Goal: Transaction & Acquisition: Purchase product/service

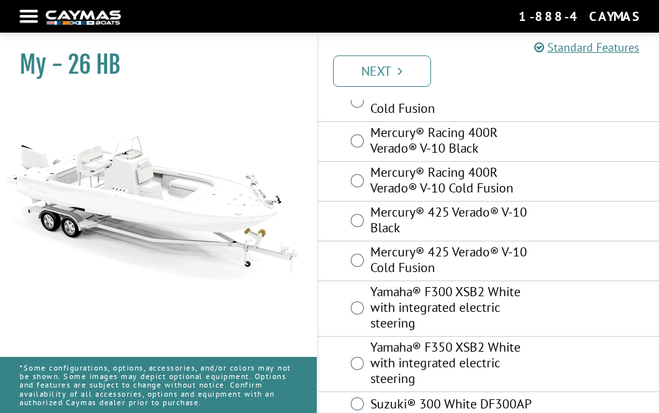
scroll to position [241, 0]
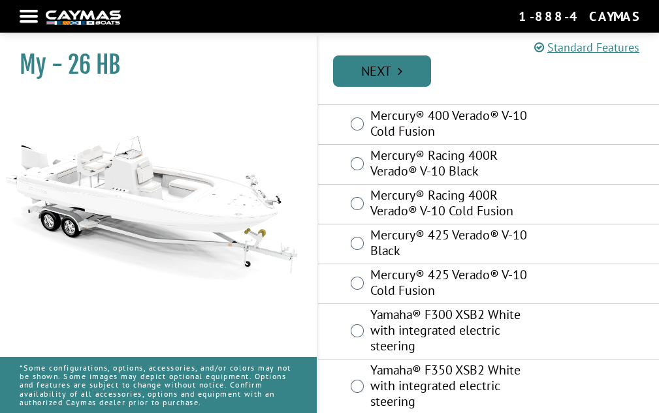
click at [378, 69] on link "Next" at bounding box center [382, 70] width 98 height 31
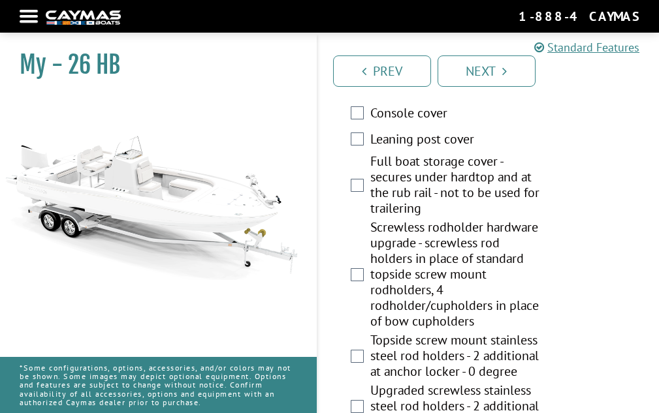
scroll to position [1128, 0]
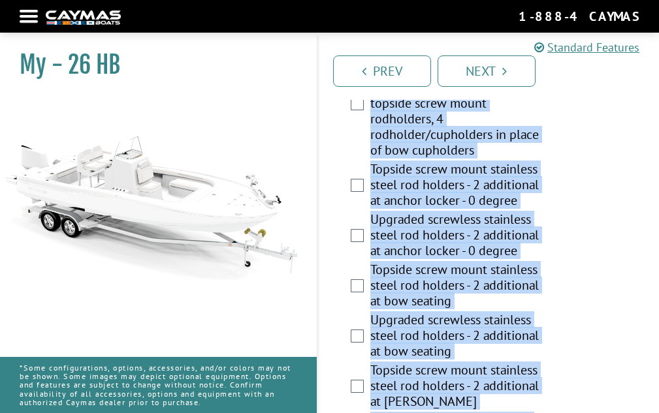
scroll to position [1327, 0]
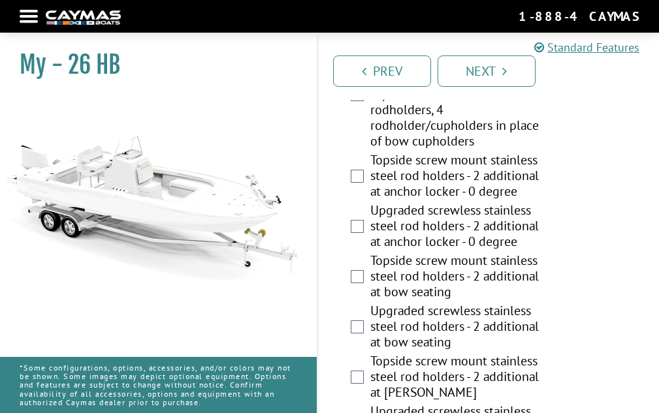
click at [640, 98] on div "Prev Next" at bounding box center [488, 65] width 343 height 69
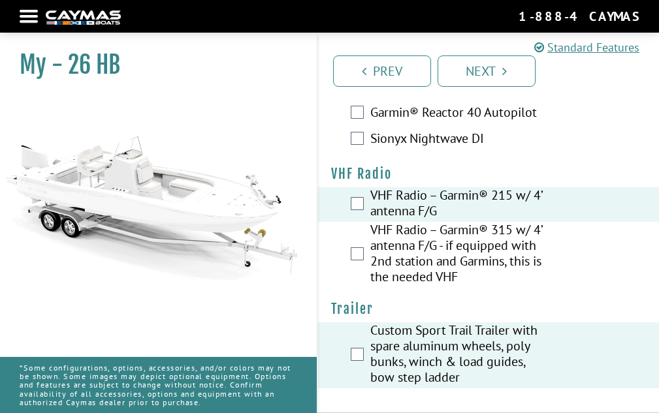
scroll to position [5179, 0]
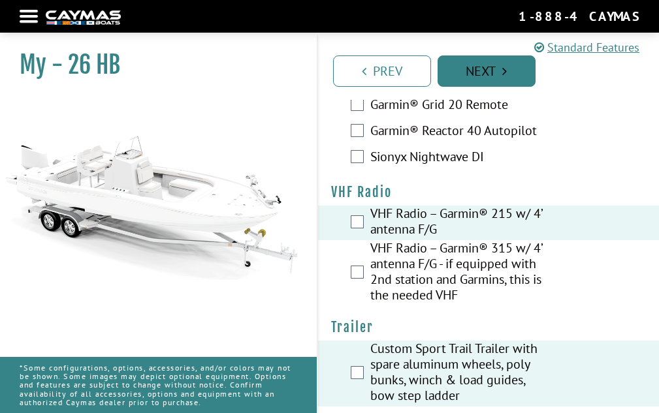
click at [476, 71] on link "Next" at bounding box center [486, 70] width 98 height 31
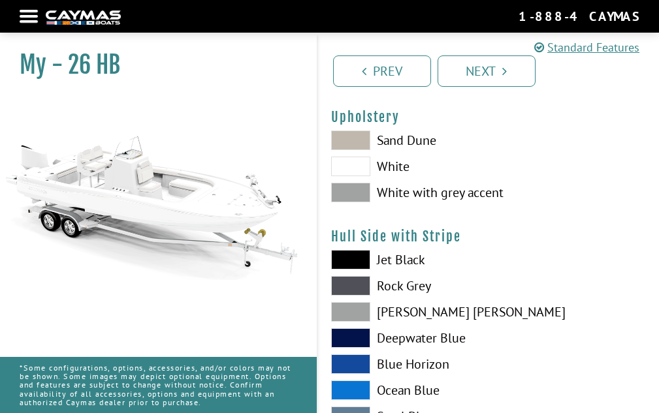
scroll to position [0, 0]
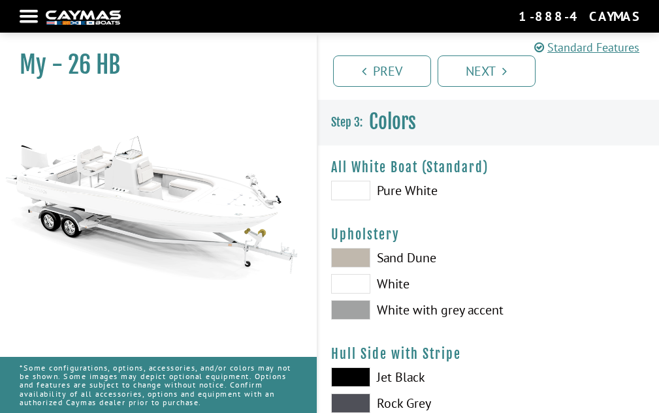
click at [343, 263] on span at bounding box center [350, 258] width 39 height 20
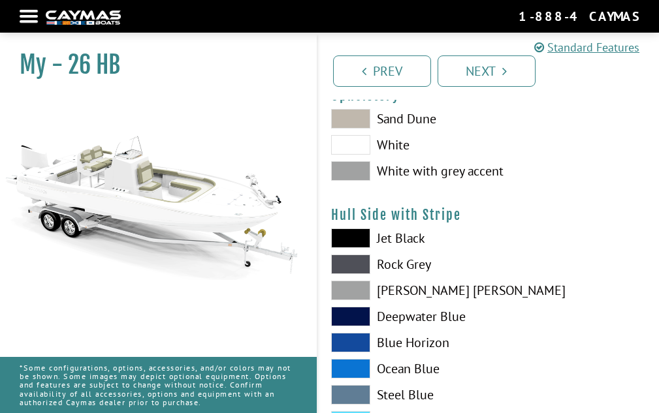
scroll to position [163, 0]
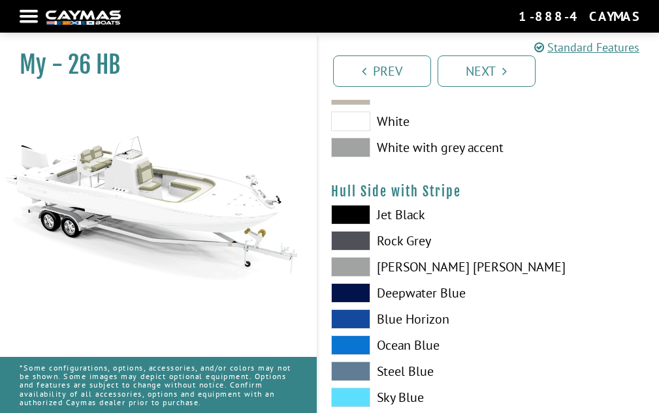
click at [342, 249] on span at bounding box center [350, 241] width 39 height 20
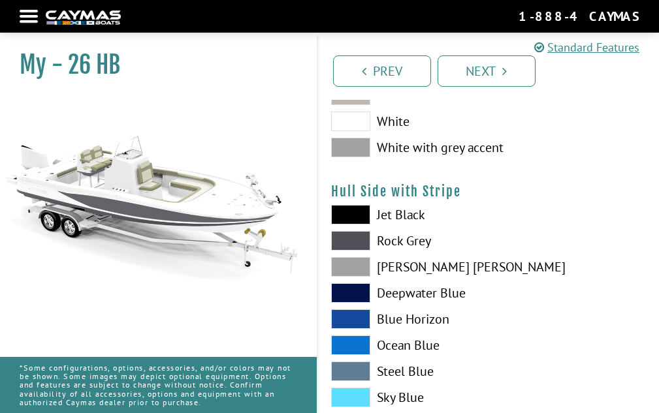
click at [348, 214] on span at bounding box center [350, 215] width 39 height 20
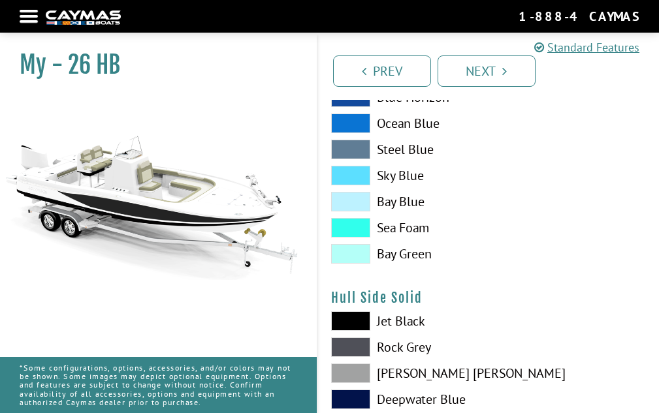
scroll to position [353, 0]
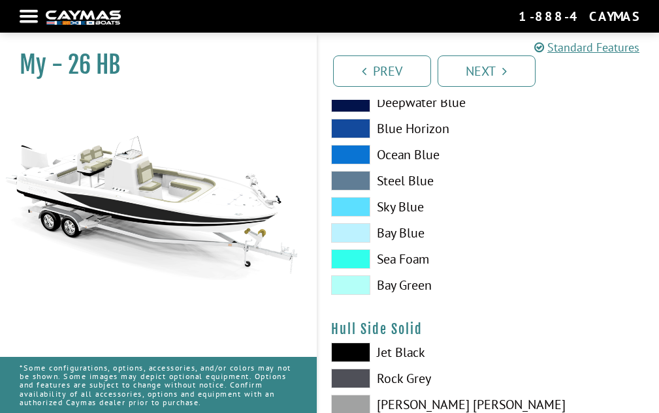
click at [339, 350] on span at bounding box center [350, 353] width 39 height 20
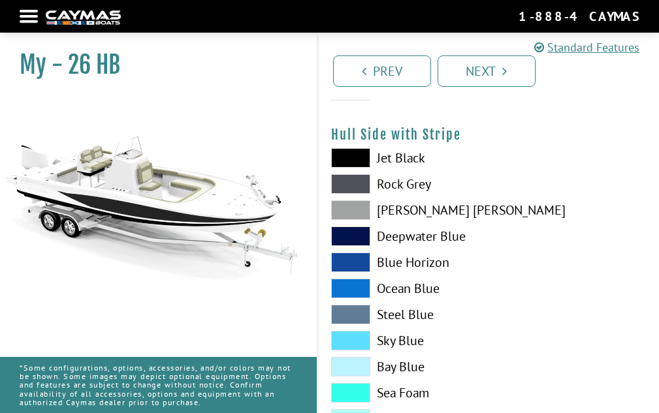
scroll to position [243, 0]
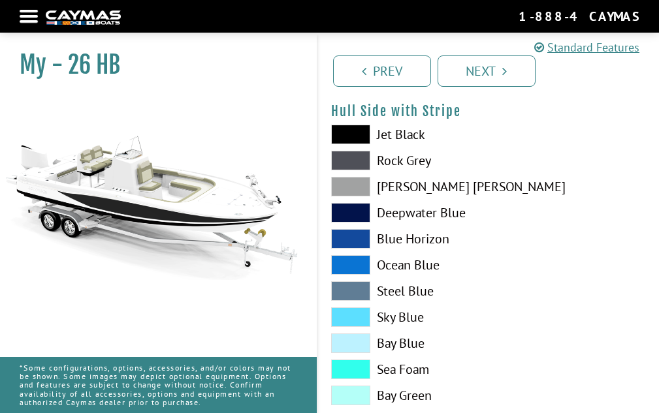
click at [356, 138] on span at bounding box center [350, 135] width 39 height 20
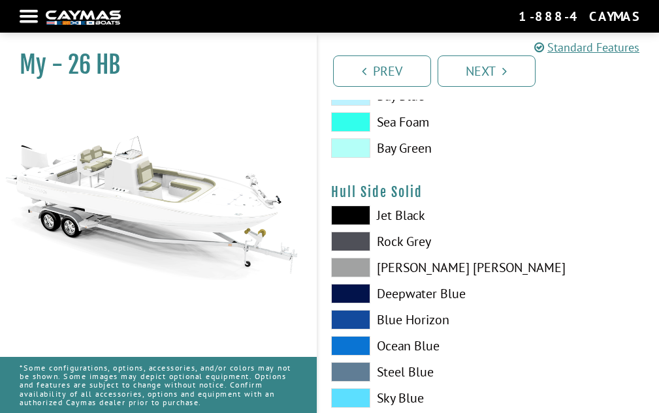
scroll to position [497, 0]
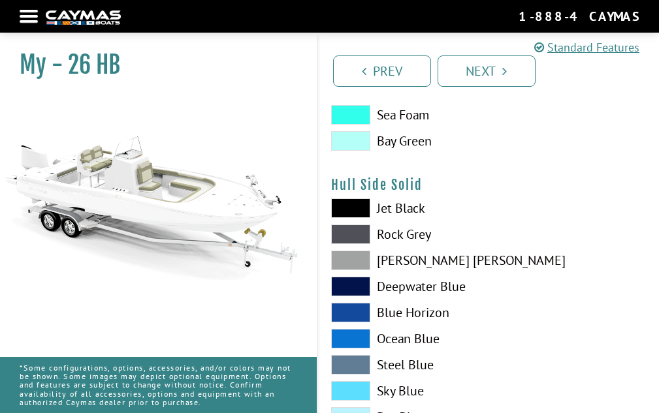
click at [360, 215] on span at bounding box center [350, 208] width 39 height 20
click at [365, 236] on span at bounding box center [350, 235] width 39 height 20
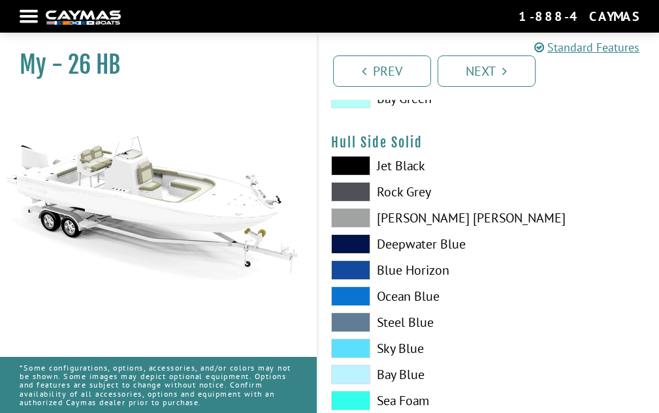
scroll to position [563, 0]
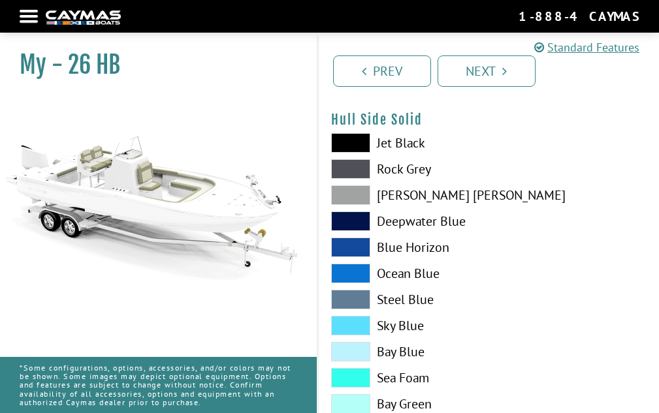
click at [349, 142] on span at bounding box center [350, 143] width 39 height 20
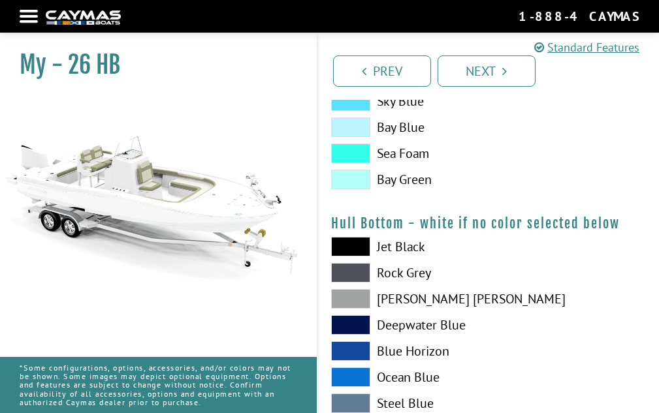
scroll to position [736, 0]
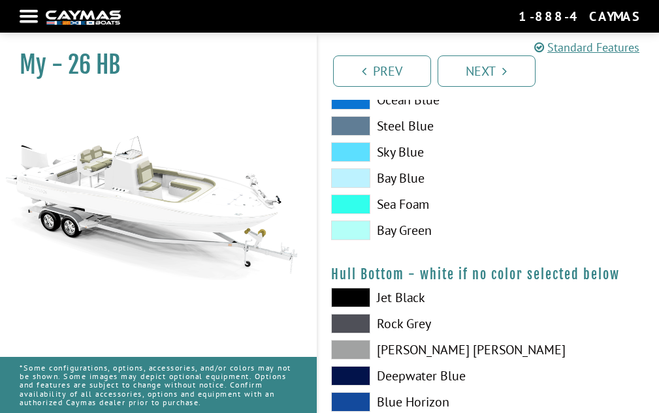
click at [344, 291] on span at bounding box center [350, 298] width 39 height 20
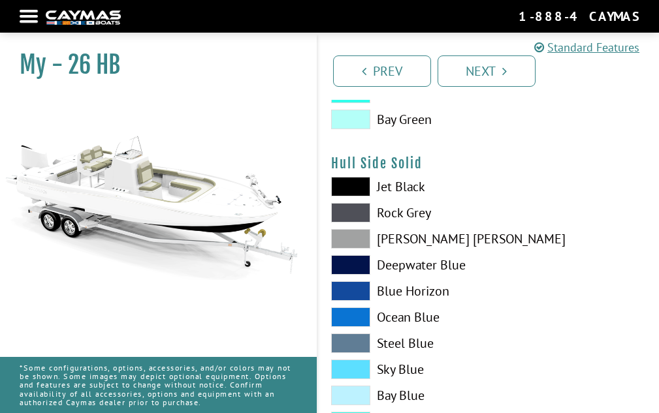
scroll to position [516, 0]
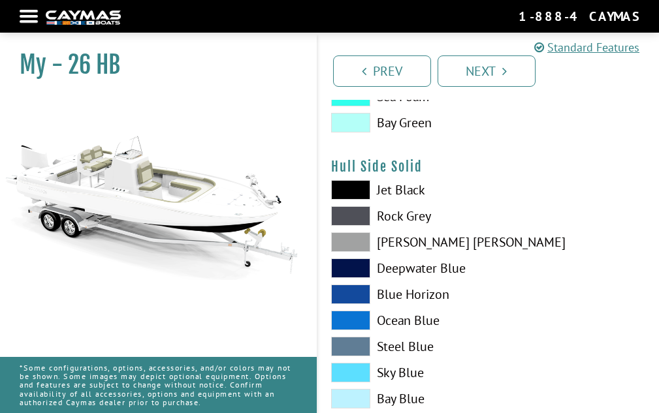
click at [353, 292] on span at bounding box center [350, 295] width 39 height 20
click at [360, 356] on span at bounding box center [350, 347] width 39 height 20
click at [360, 364] on span at bounding box center [350, 373] width 39 height 20
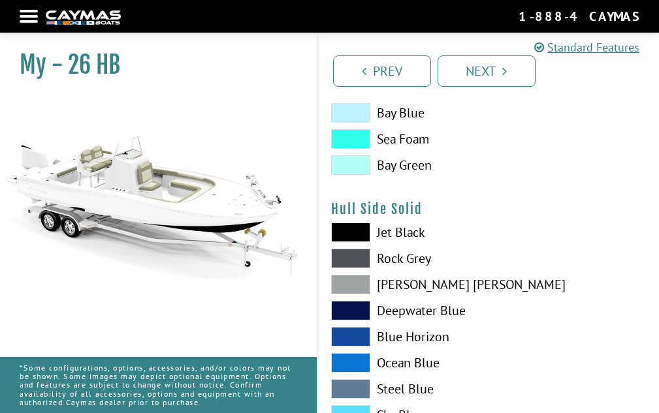
scroll to position [450, 0]
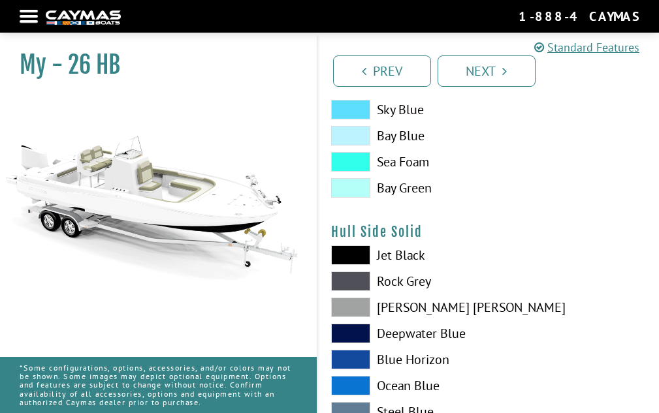
click at [343, 252] on span at bounding box center [350, 255] width 39 height 20
click at [345, 115] on span at bounding box center [350, 110] width 39 height 20
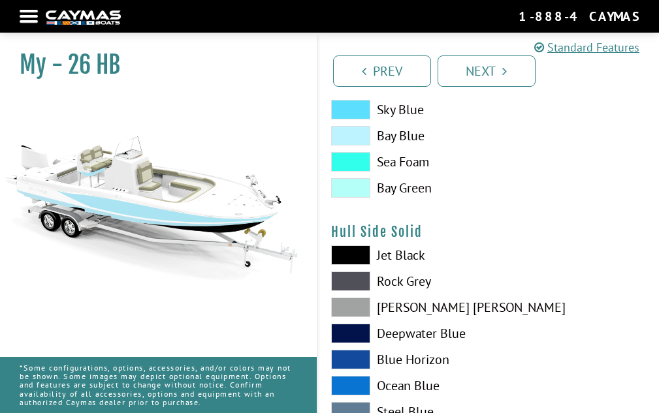
click at [345, 283] on span at bounding box center [350, 281] width 39 height 20
click at [345, 351] on span at bounding box center [350, 360] width 39 height 20
click at [346, 282] on span at bounding box center [350, 281] width 39 height 20
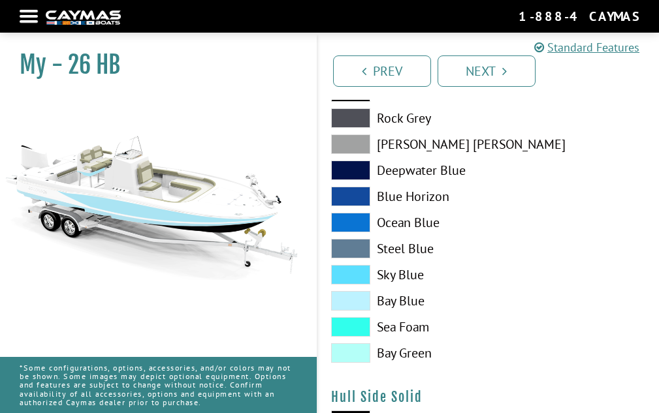
scroll to position [308, 0]
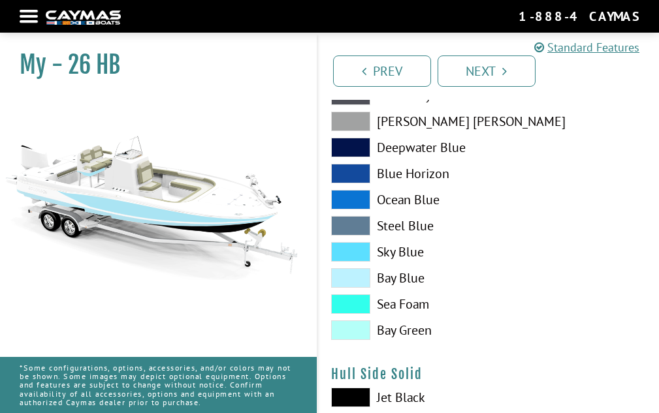
click at [351, 255] on span at bounding box center [350, 252] width 39 height 20
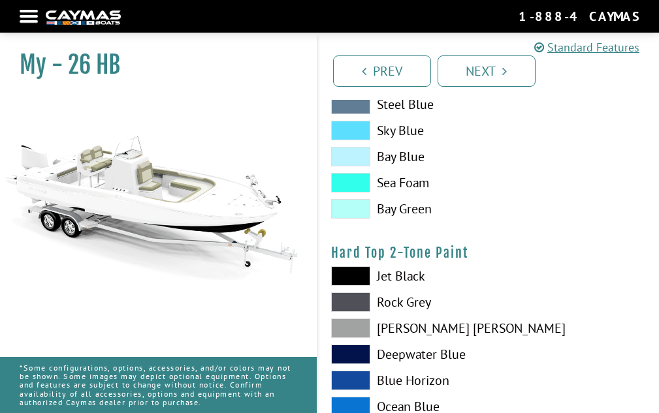
scroll to position [1055, 0]
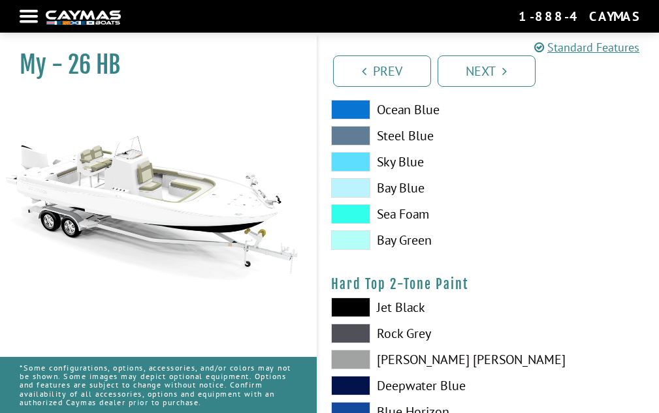
click at [347, 337] on span at bounding box center [350, 334] width 39 height 20
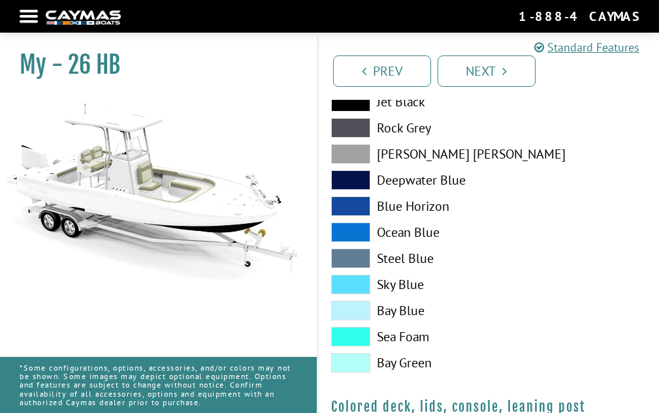
scroll to position [1260, 0]
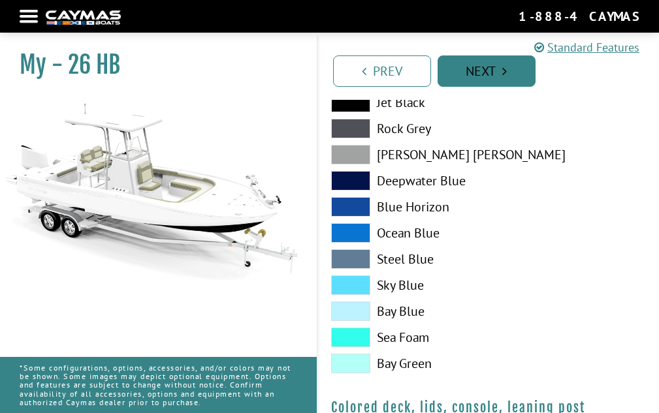
click at [486, 69] on link "Next" at bounding box center [486, 70] width 98 height 31
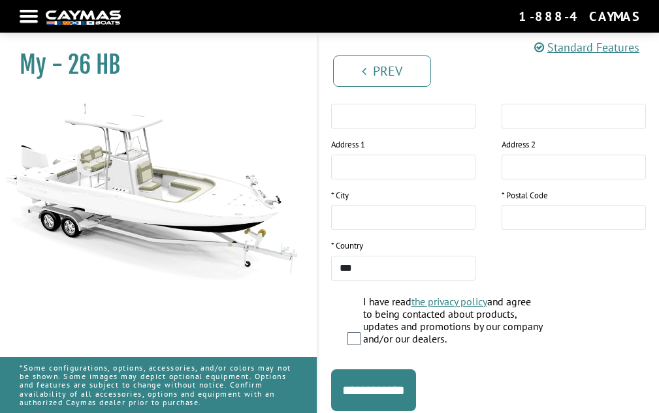
scroll to position [275, 0]
